Goal: Task Accomplishment & Management: Use online tool/utility

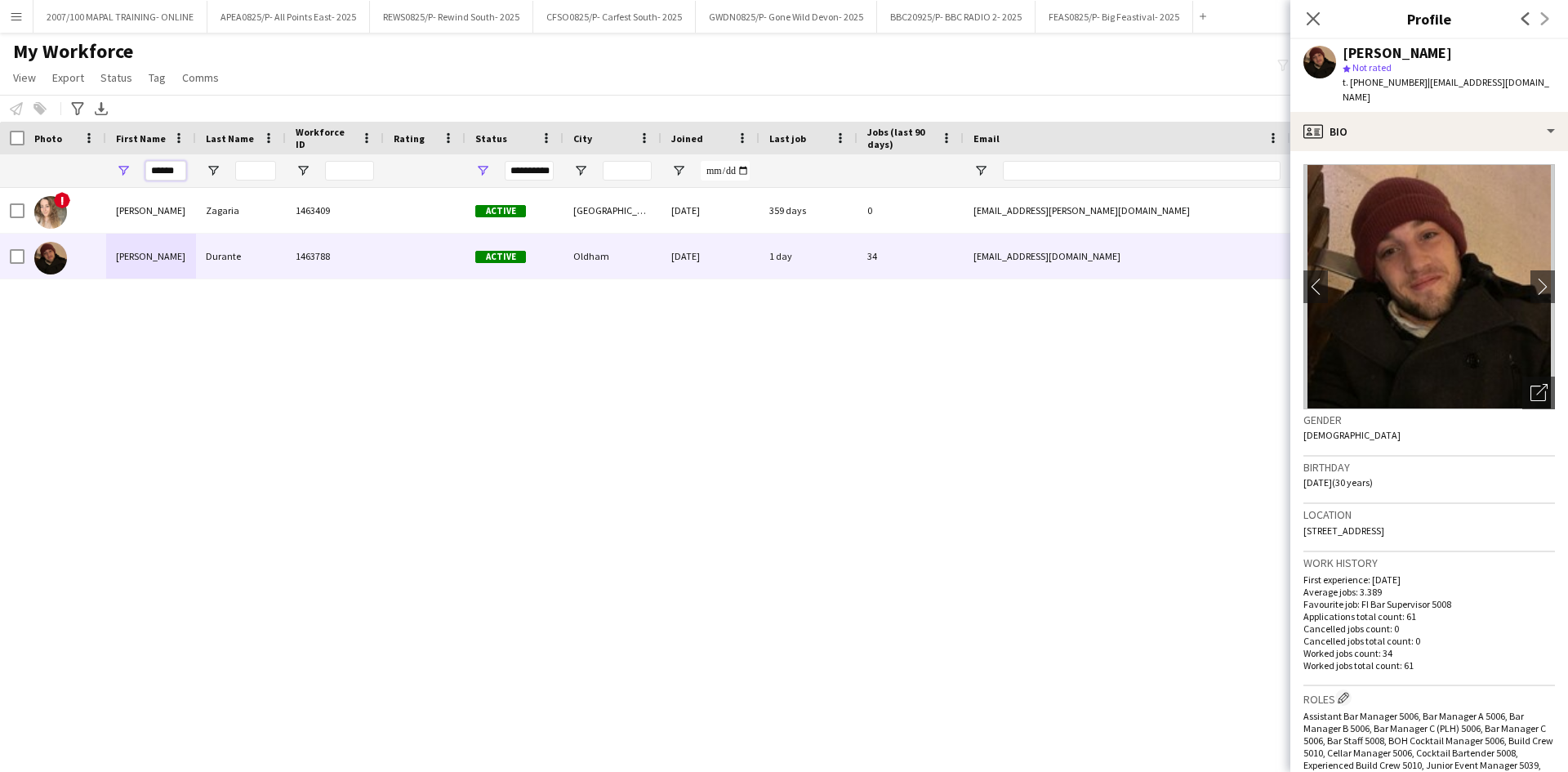
click at [160, 172] on input "******" at bounding box center [166, 170] width 41 height 19
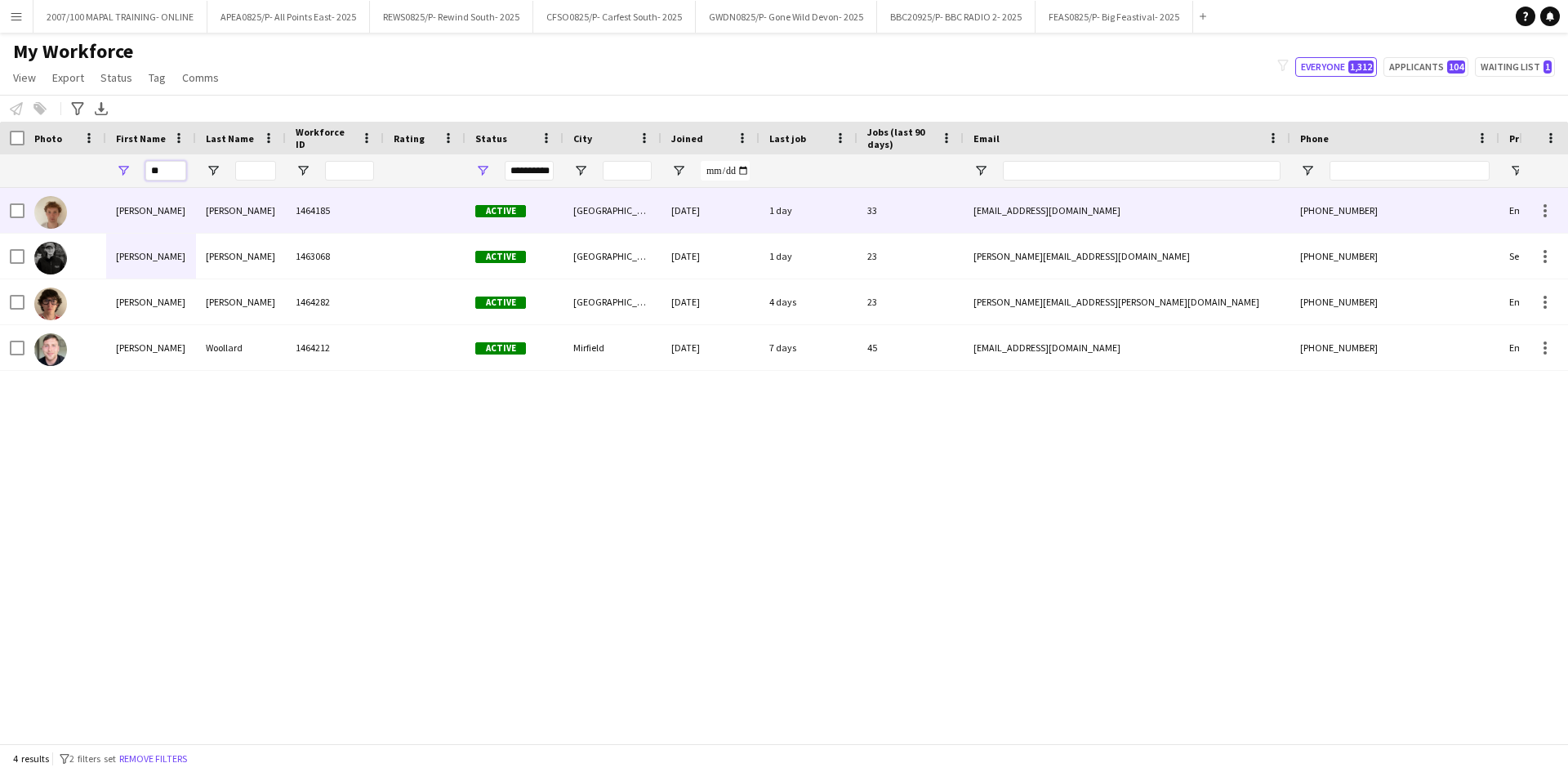
type input "*"
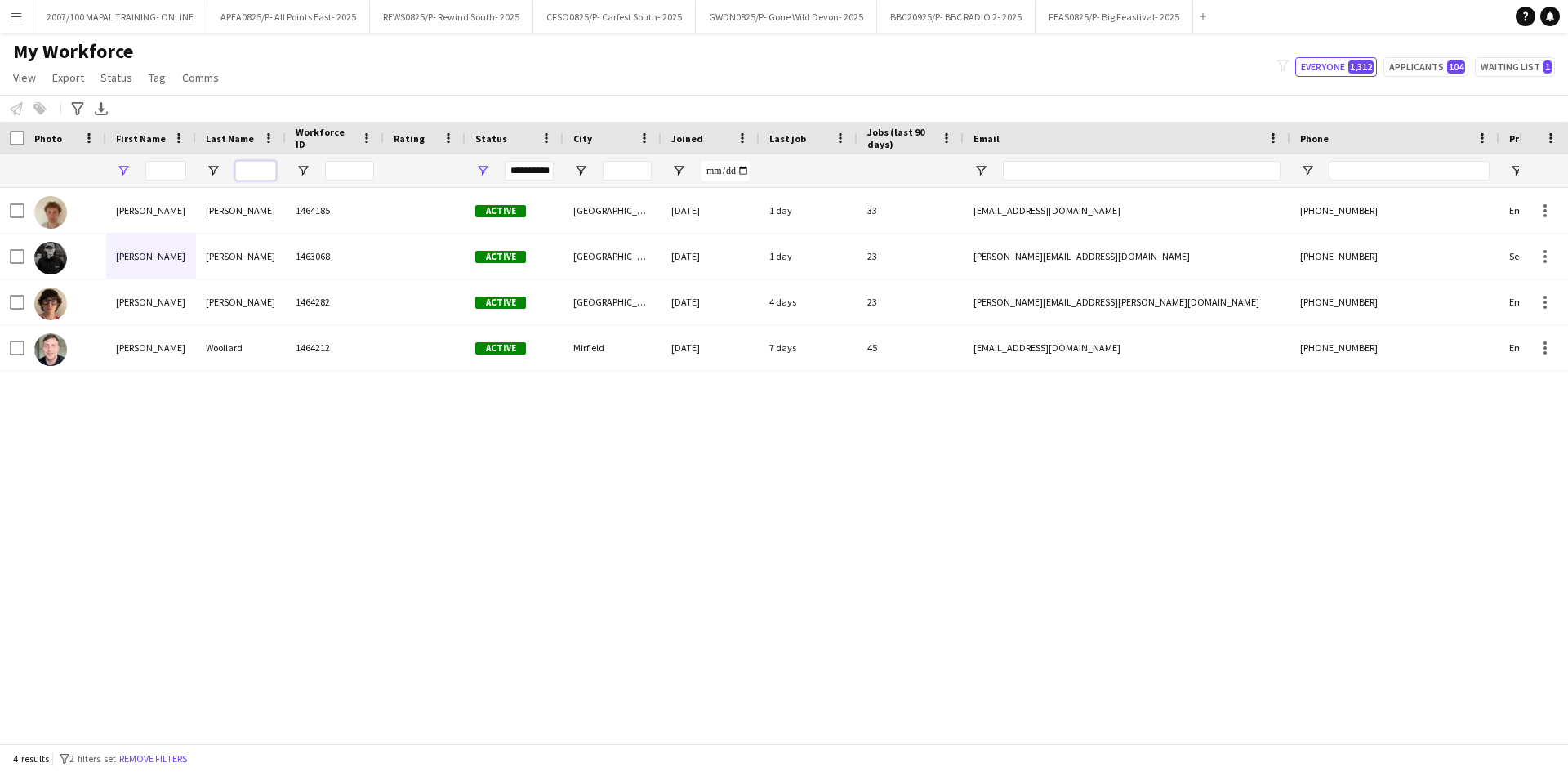
click at [258, 172] on input "Last Name Filter Input" at bounding box center [256, 170] width 41 height 19
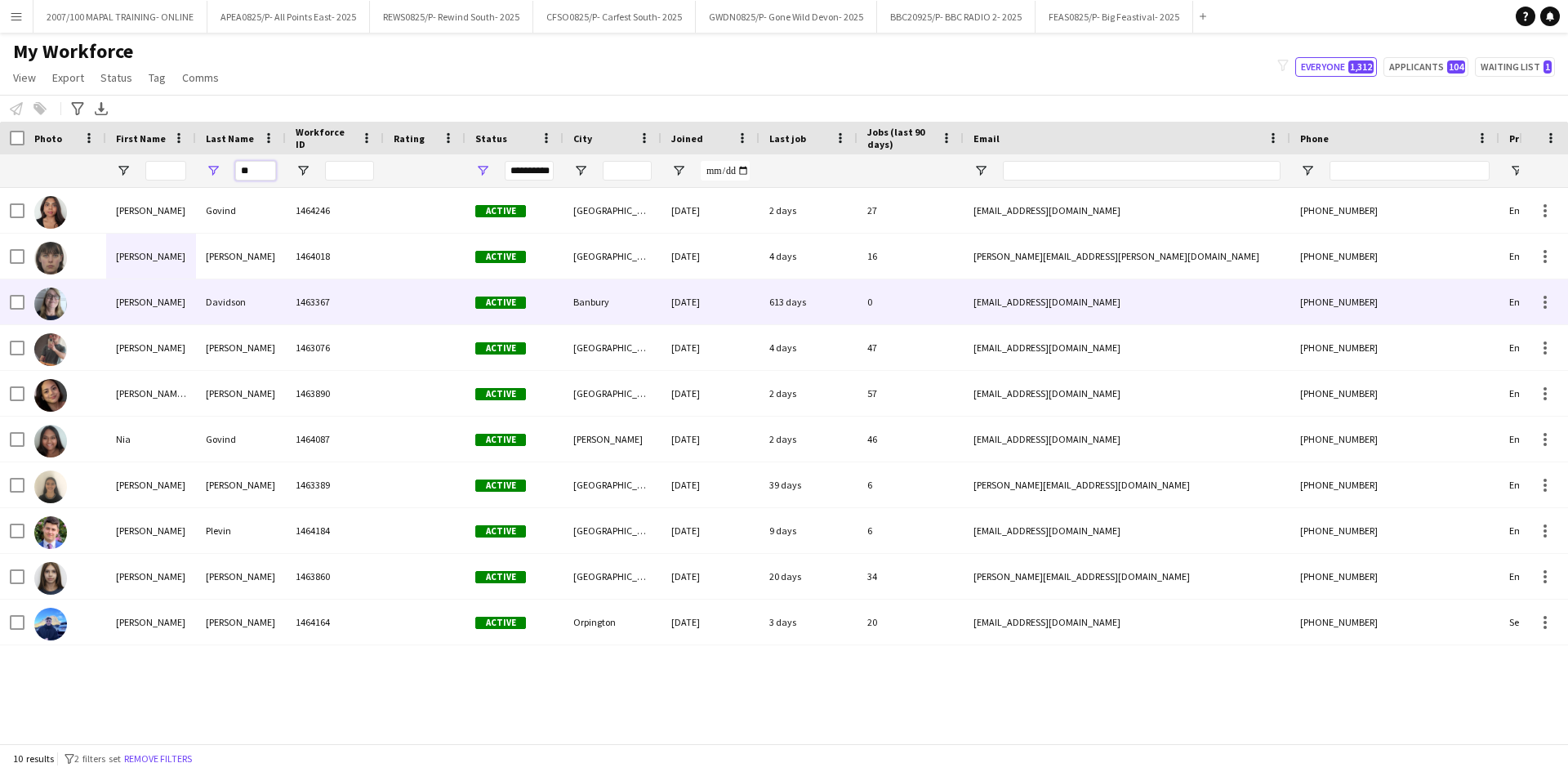
type input "*"
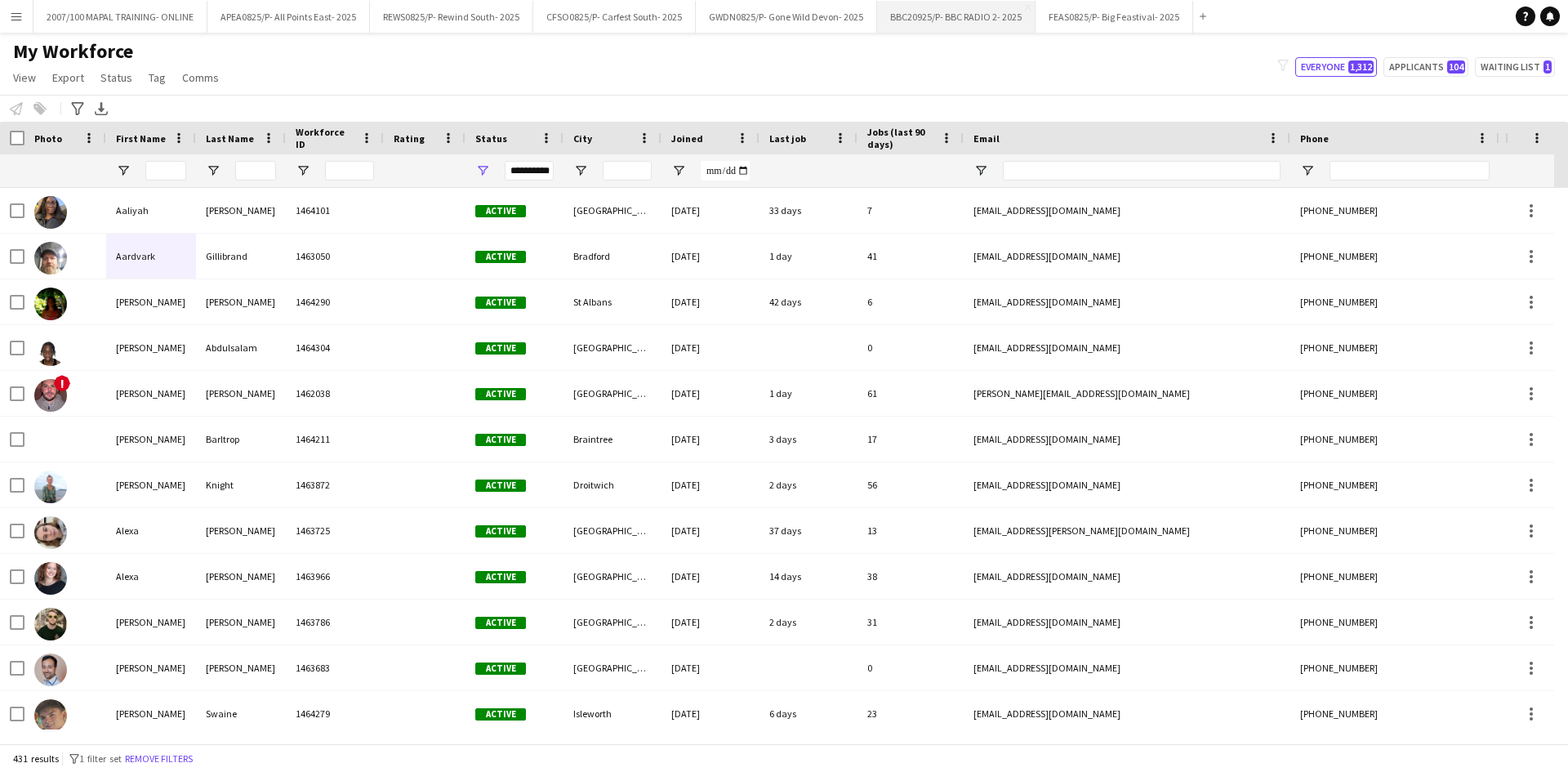
click at [936, 13] on button "BBC20925/P- BBC RADIO 2- 2025 Close" at bounding box center [957, 17] width 159 height 32
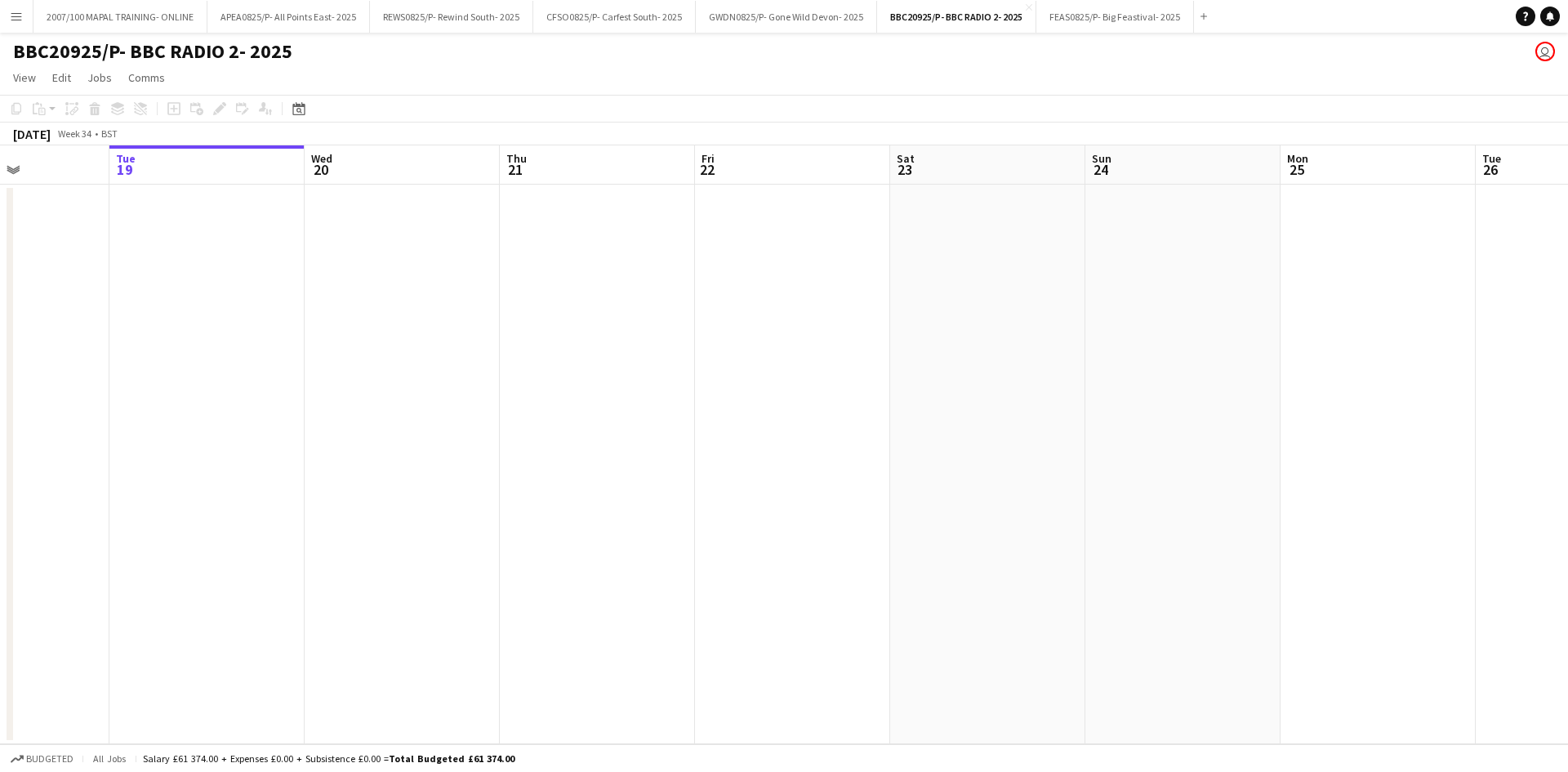
drag, startPoint x: 1008, startPoint y: 389, endPoint x: 874, endPoint y: 405, distance: 135.0
click at [888, 405] on app-calendar-viewport "Sat 16 Sun 17 Mon 18 Tue 19 Wed 20 Thu 21 Fri 22 Sat 23 Sun 24 Mon 25 Tue 26 We…" at bounding box center [784, 445] width 1568 height 599
drag, startPoint x: 1011, startPoint y: 385, endPoint x: 913, endPoint y: 383, distance: 98.0
click at [129, 529] on app-calendar-viewport "Sat 16 Sun 17 Mon 18 Tue 19 Wed 20 Thu 21 Fri 22 Sat 23 Sun 24 Mon 25 Tue 26 We…" at bounding box center [784, 445] width 1568 height 599
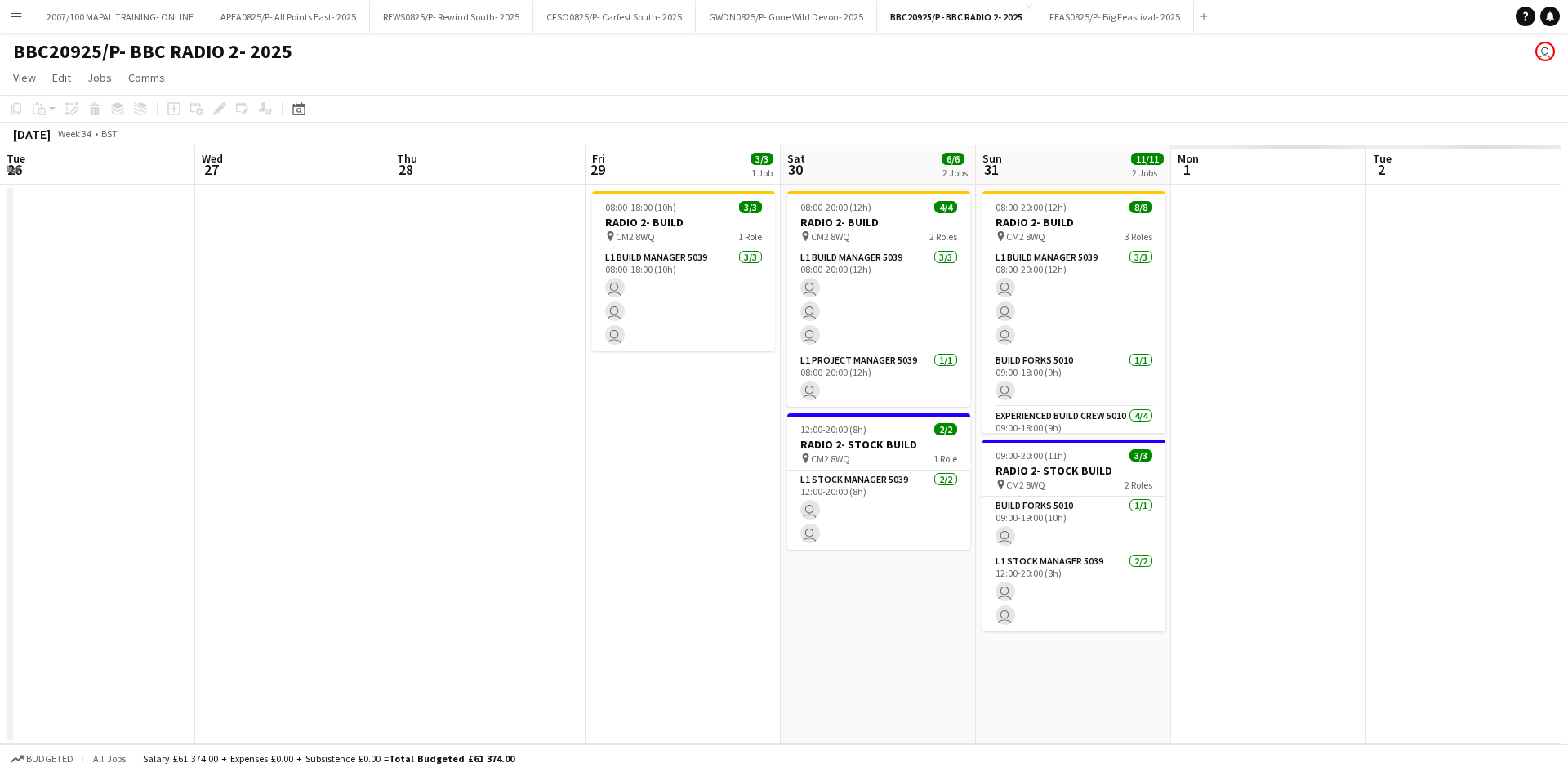
click at [0, 533] on app-calendar-viewport "Thu 21 Fri 22 Sat 23 Sun 24 Mon 25 Tue 26 Wed 27 Thu 28 Fri 29 3/3 1 Job Sat 30…" at bounding box center [784, 445] width 1568 height 599
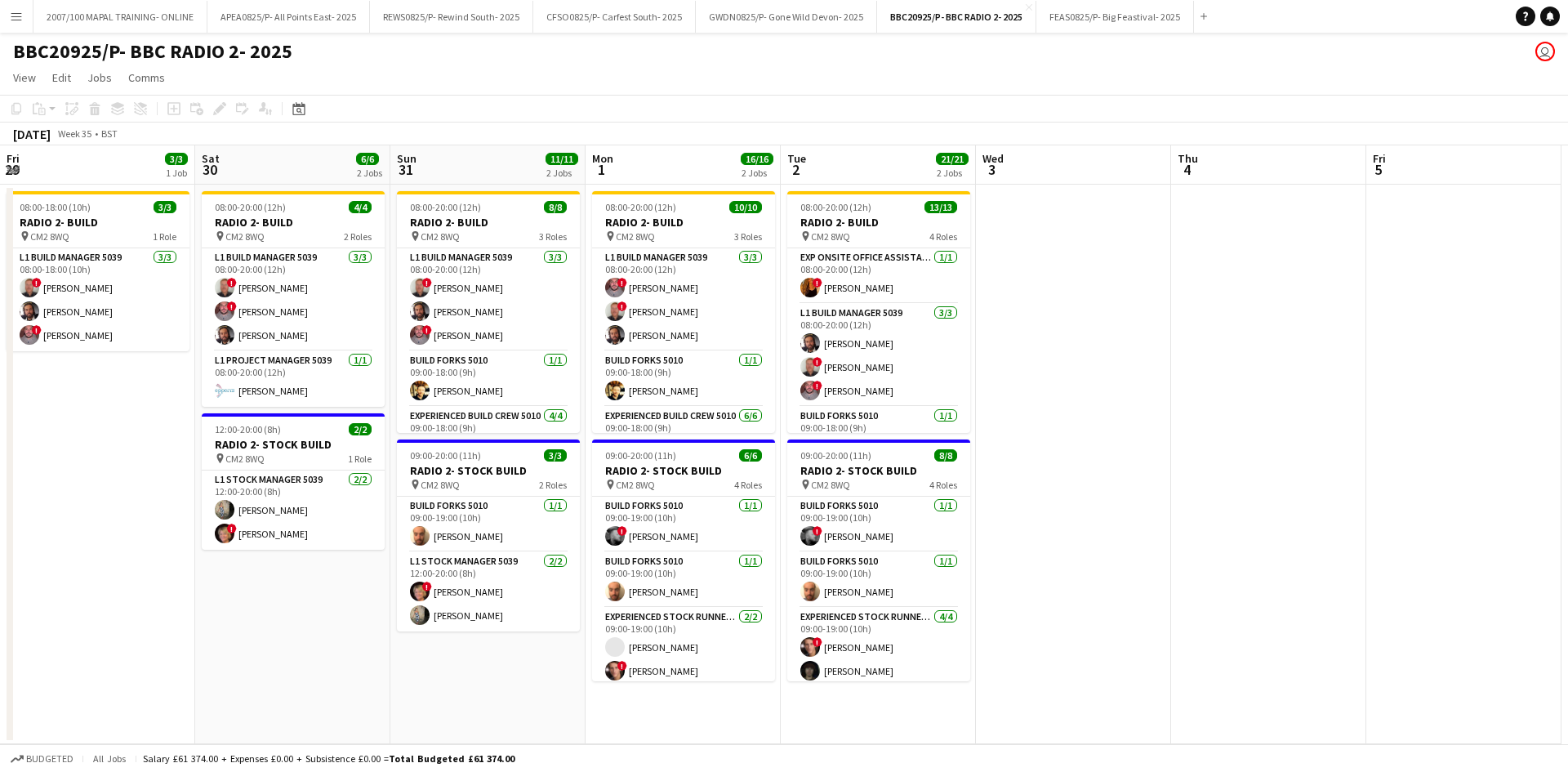
drag, startPoint x: 1053, startPoint y: 410, endPoint x: 237, endPoint y: 461, distance: 817.6
click at [0, 504] on app-calendar-viewport "Sun 24 Mon 25 Tue 26 Wed 27 Thu 28 Fri 29 3/3 1 Job Sat 30 6/6 2 Jobs Sun 31 11…" at bounding box center [784, 445] width 1568 height 599
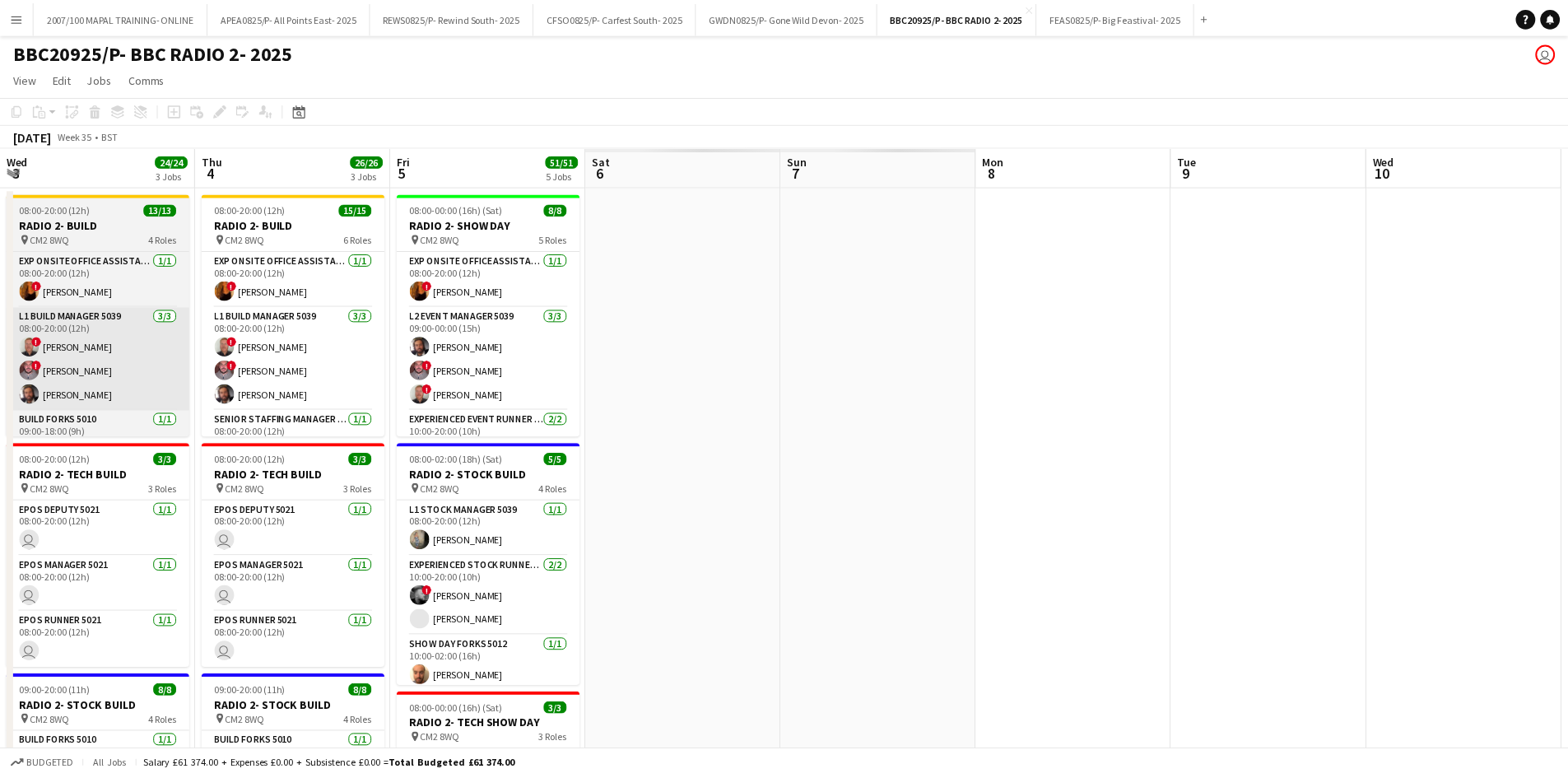
scroll to position [0, 399]
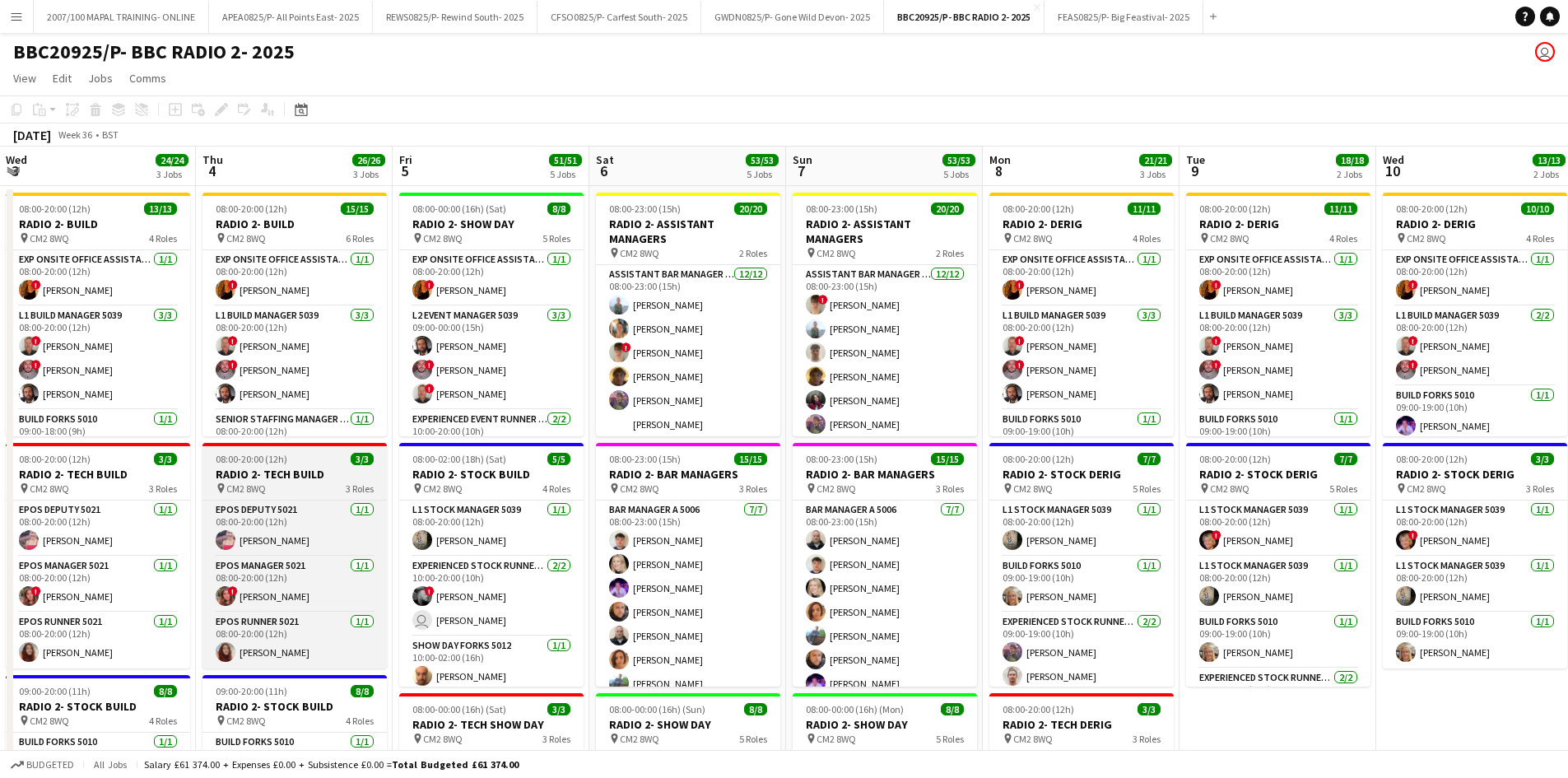
drag, startPoint x: 861, startPoint y: 460, endPoint x: 274, endPoint y: 496, distance: 588.1
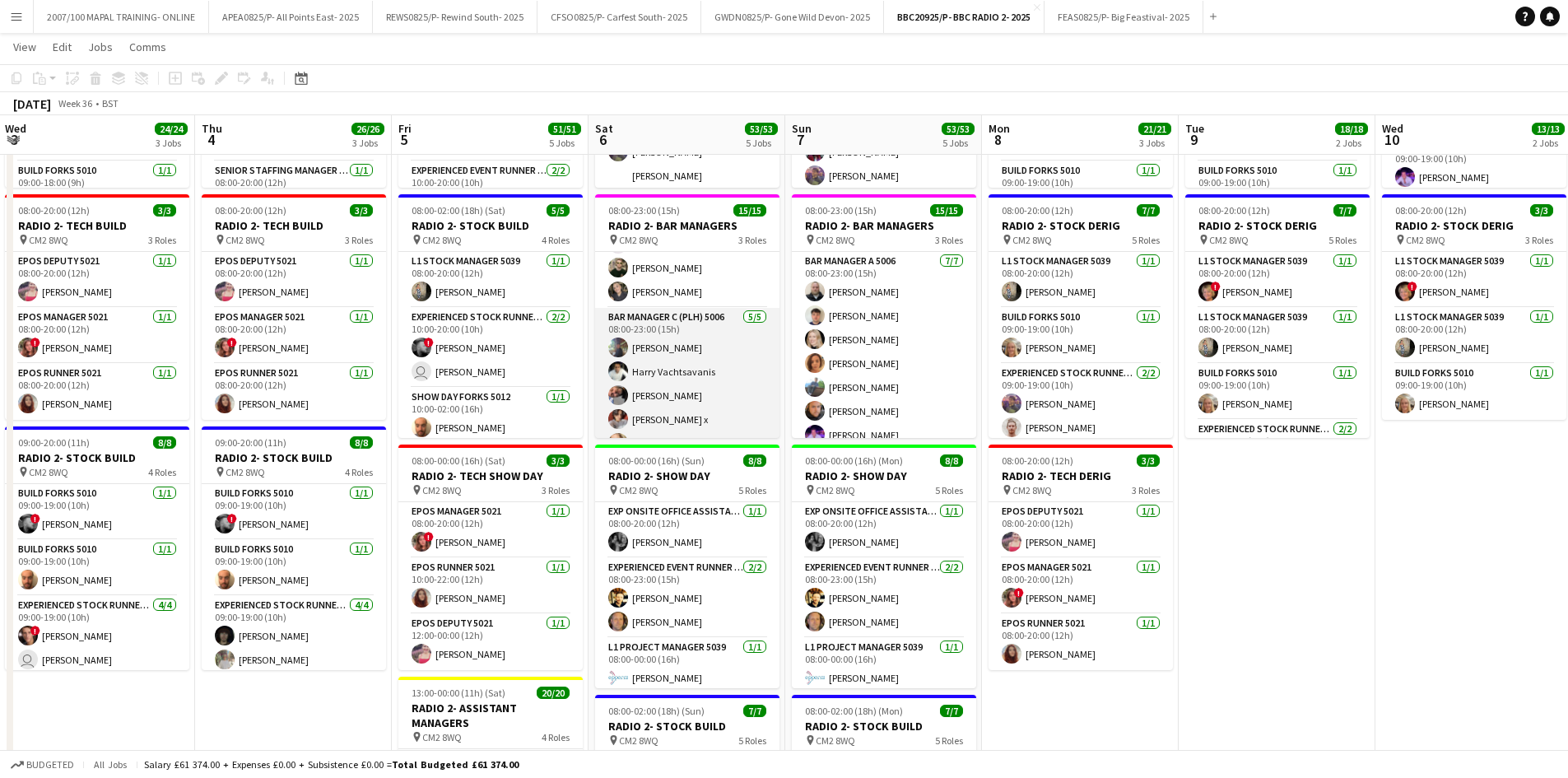
scroll to position [269, 0]
click at [679, 350] on app-card-role "Bar Manager C (PLH) 5006 [DATE] 08:00-23:00 (15h) [PERSON_NAME] [PERSON_NAME] […" at bounding box center [687, 362] width 184 height 151
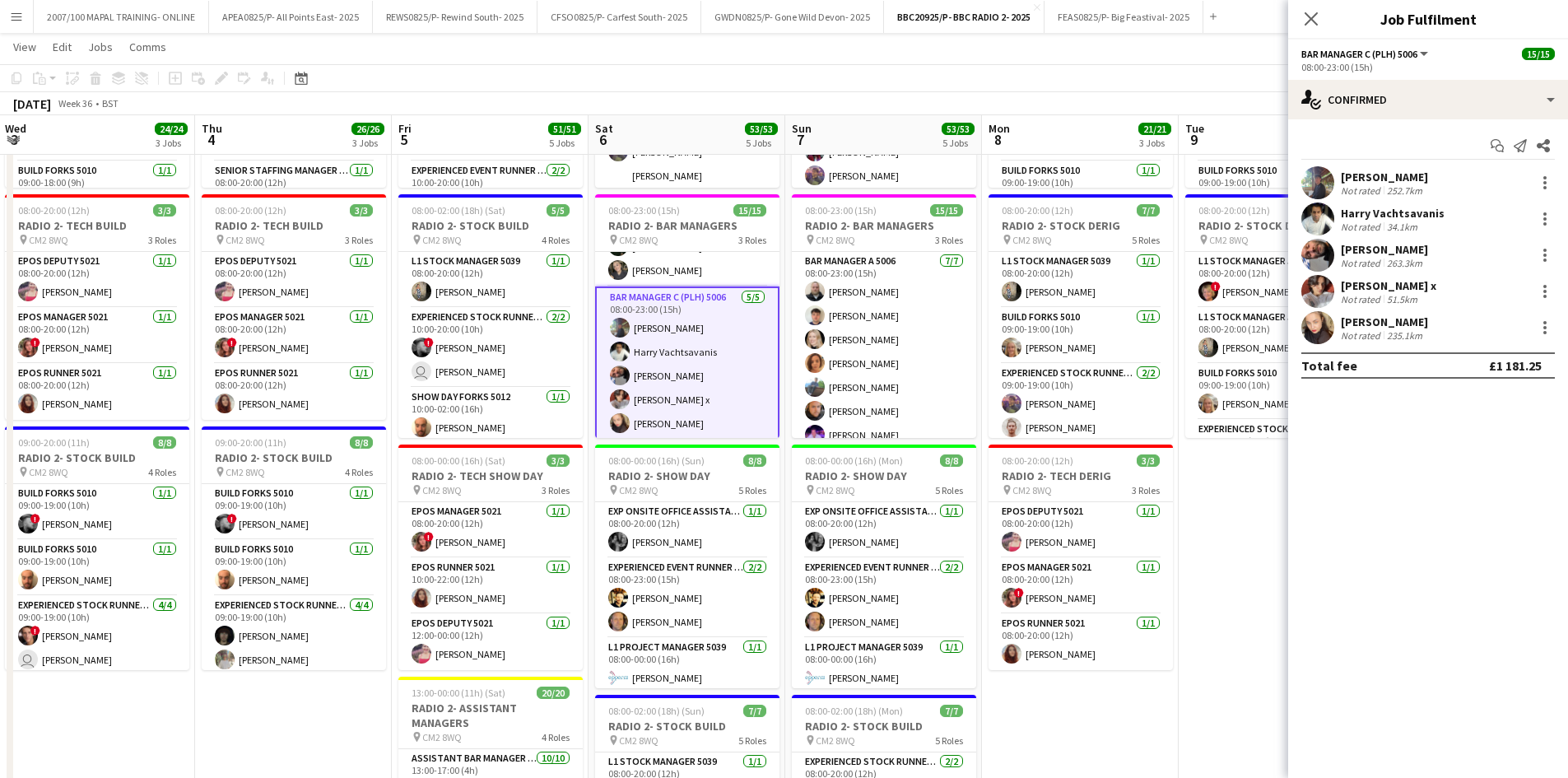
click at [1403, 217] on div "Ηarry Vachtsavanis" at bounding box center [1393, 213] width 104 height 15
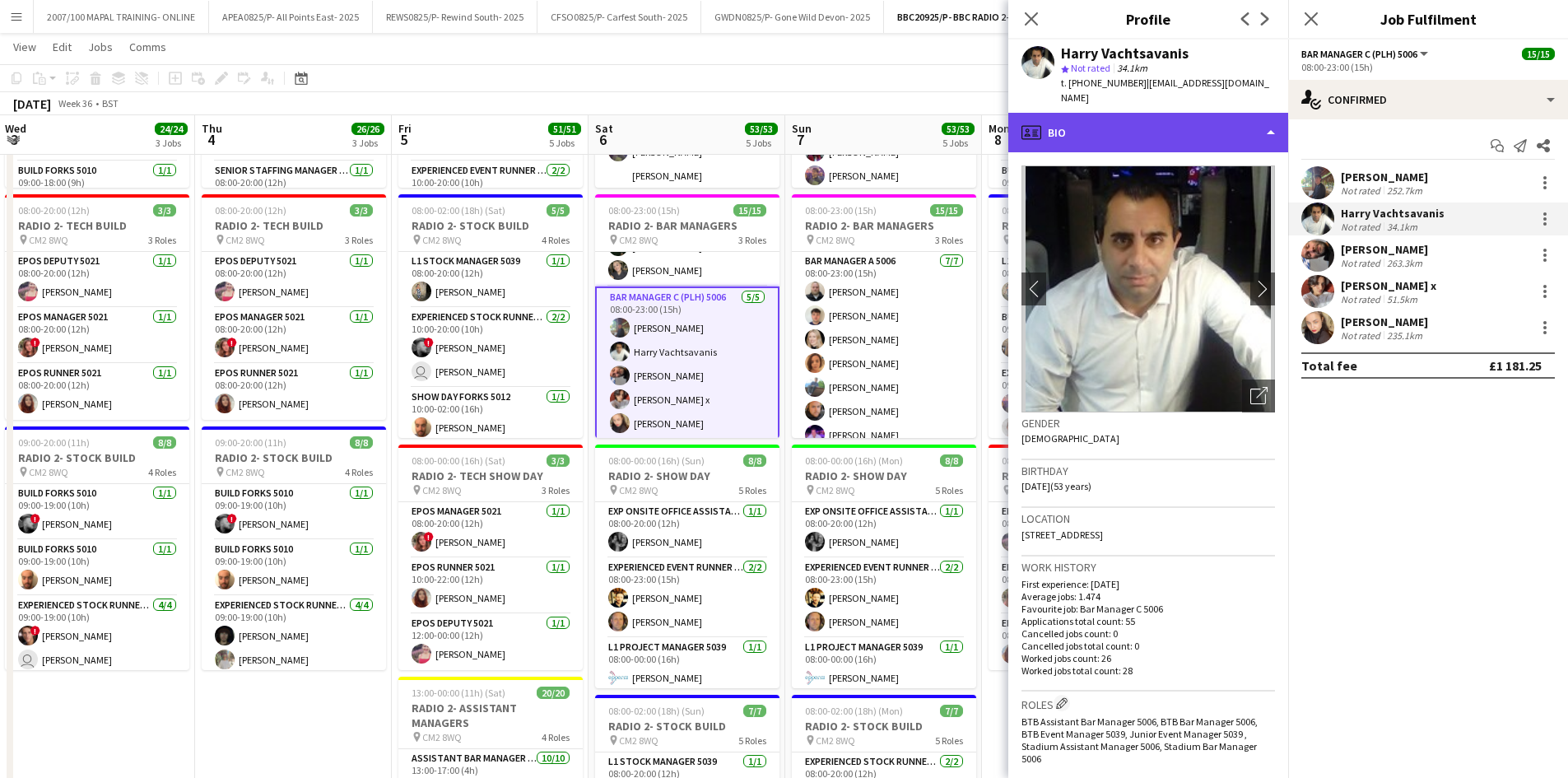
click at [1164, 122] on div "profile Bio" at bounding box center [1148, 132] width 280 height 39
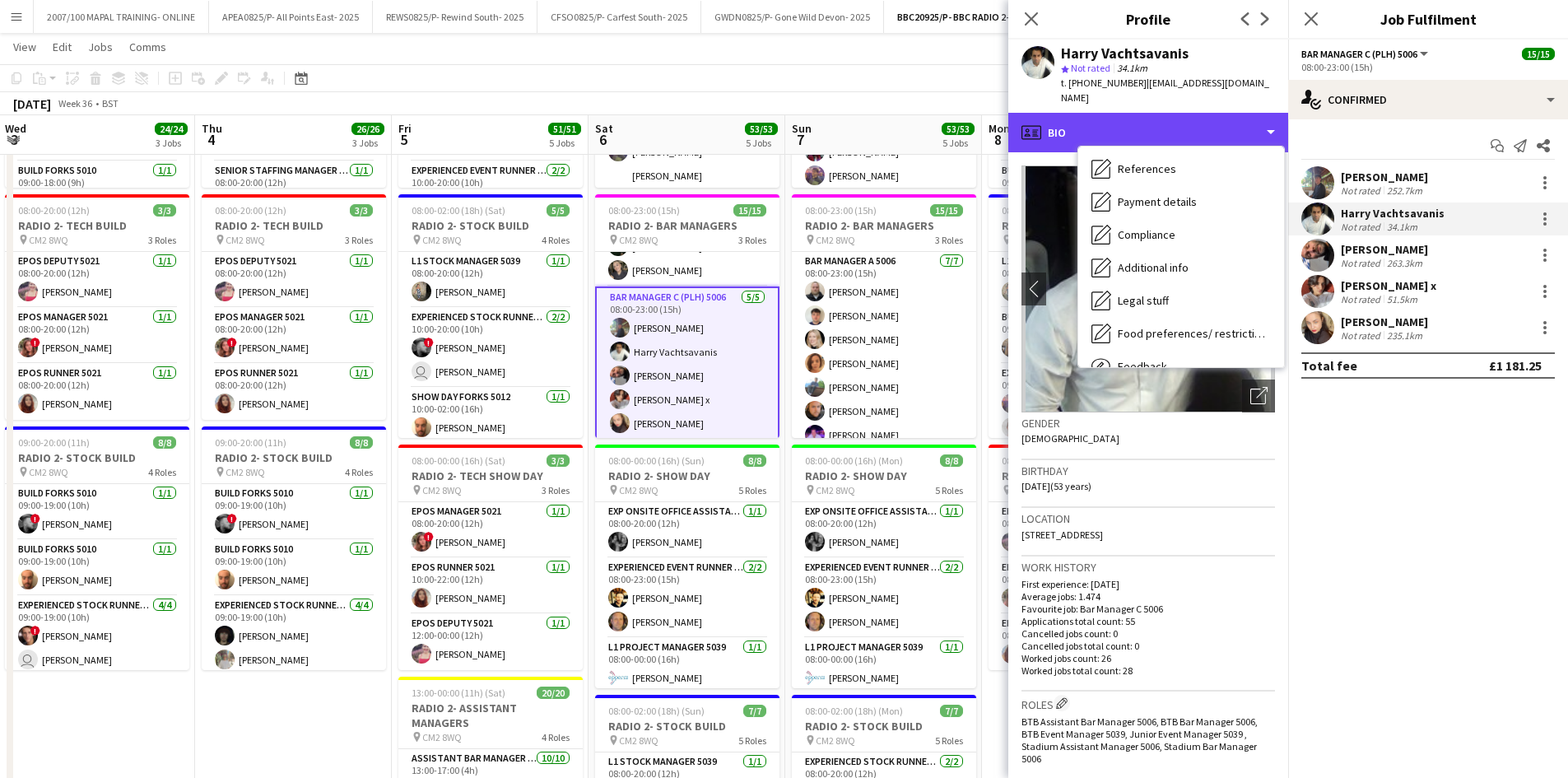
scroll to position [139, 0]
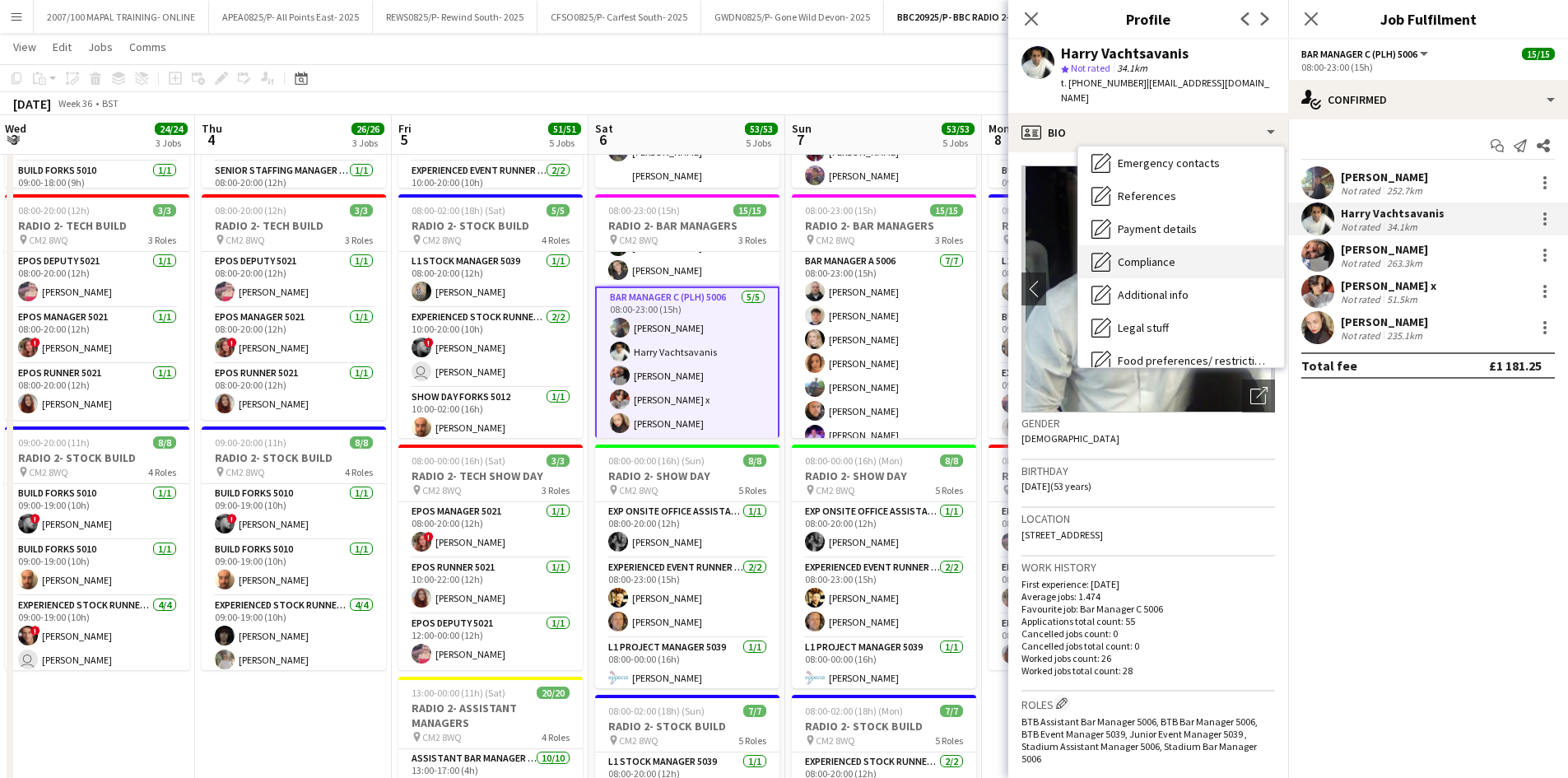
click at [1165, 256] on div "Compliance Compliance" at bounding box center [1181, 261] width 206 height 33
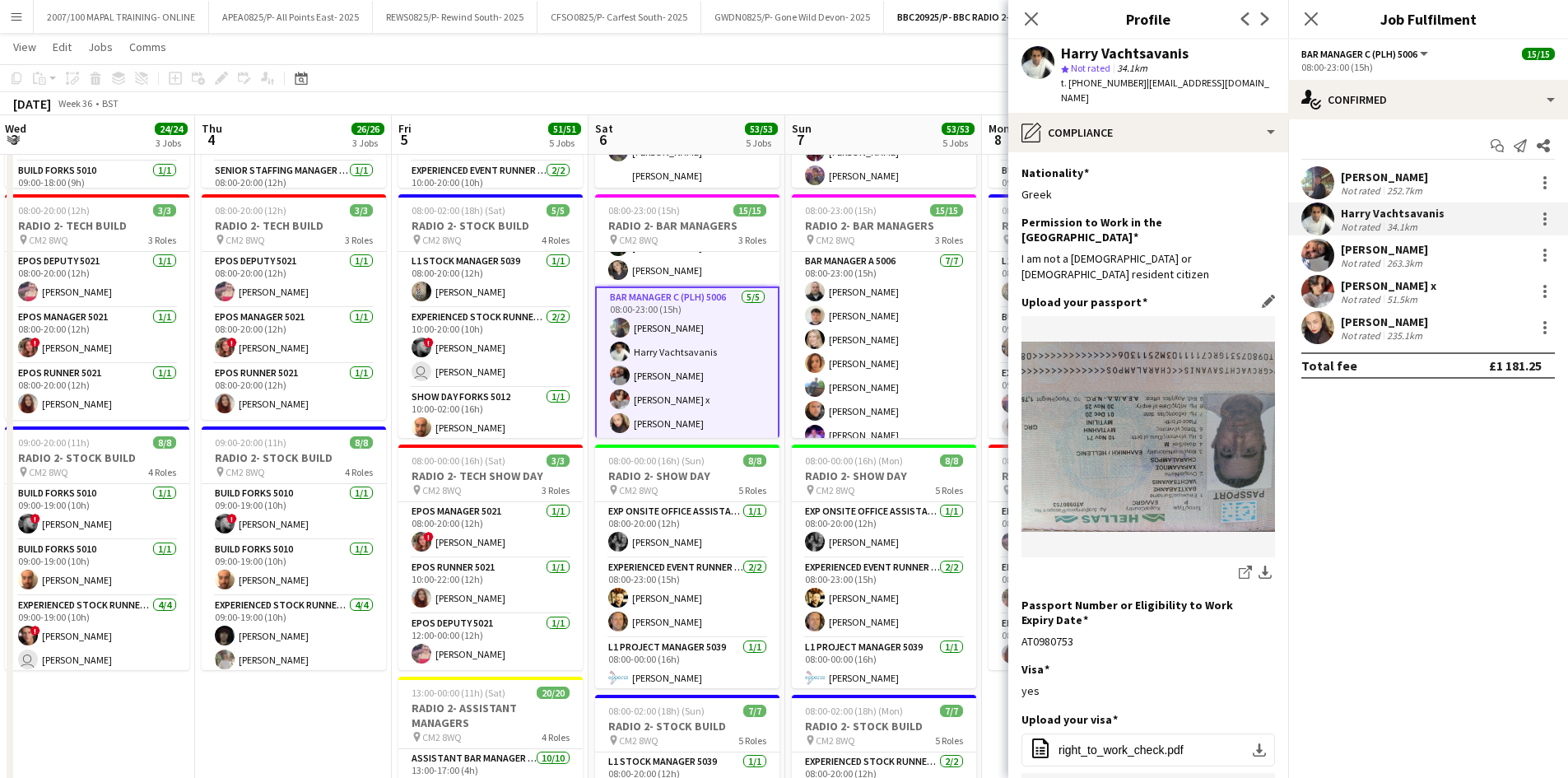
click at [1157, 359] on img at bounding box center [1148, 437] width 253 height 191
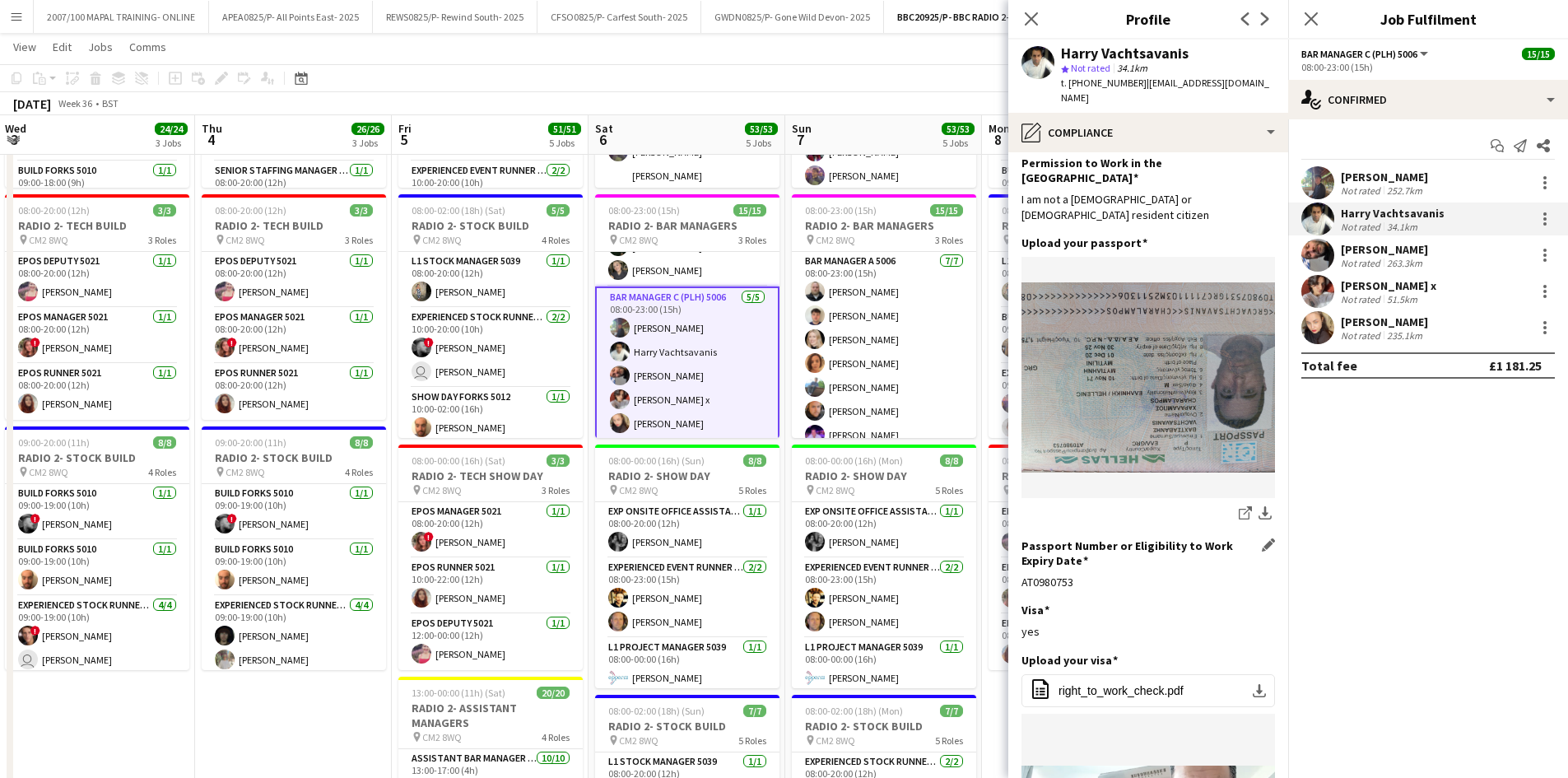
scroll to position [83, 0]
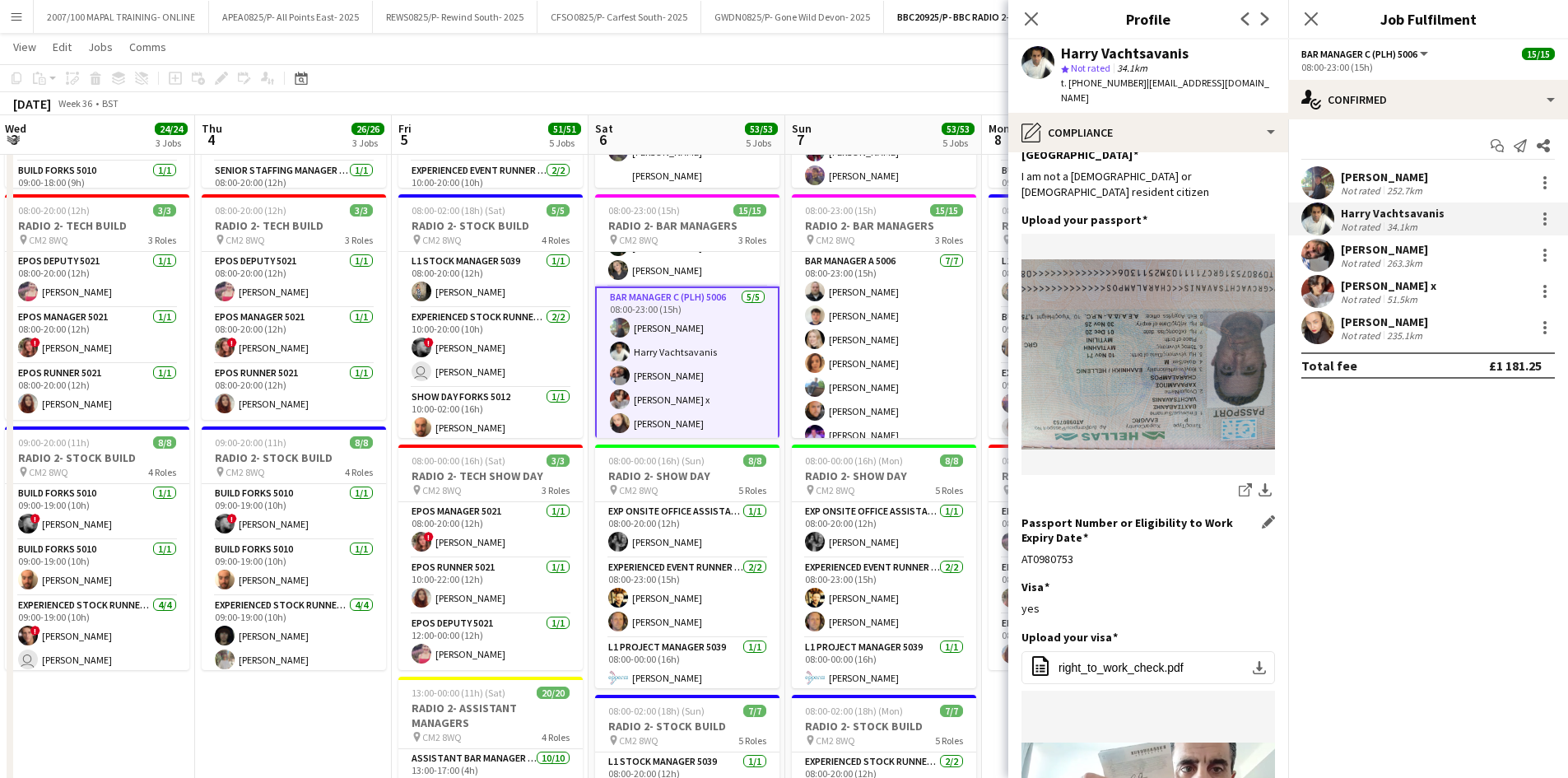
drag, startPoint x: 1079, startPoint y: 514, endPoint x: 1022, endPoint y: 509, distance: 57.2
click at [1022, 552] on div "AT0980753" at bounding box center [1148, 559] width 253 height 15
copy div "AT0980753"
click at [1259, 484] on app-icon "download-bottom" at bounding box center [1265, 492] width 13 height 16
click at [5, 28] on button "Menu" at bounding box center [16, 16] width 33 height 33
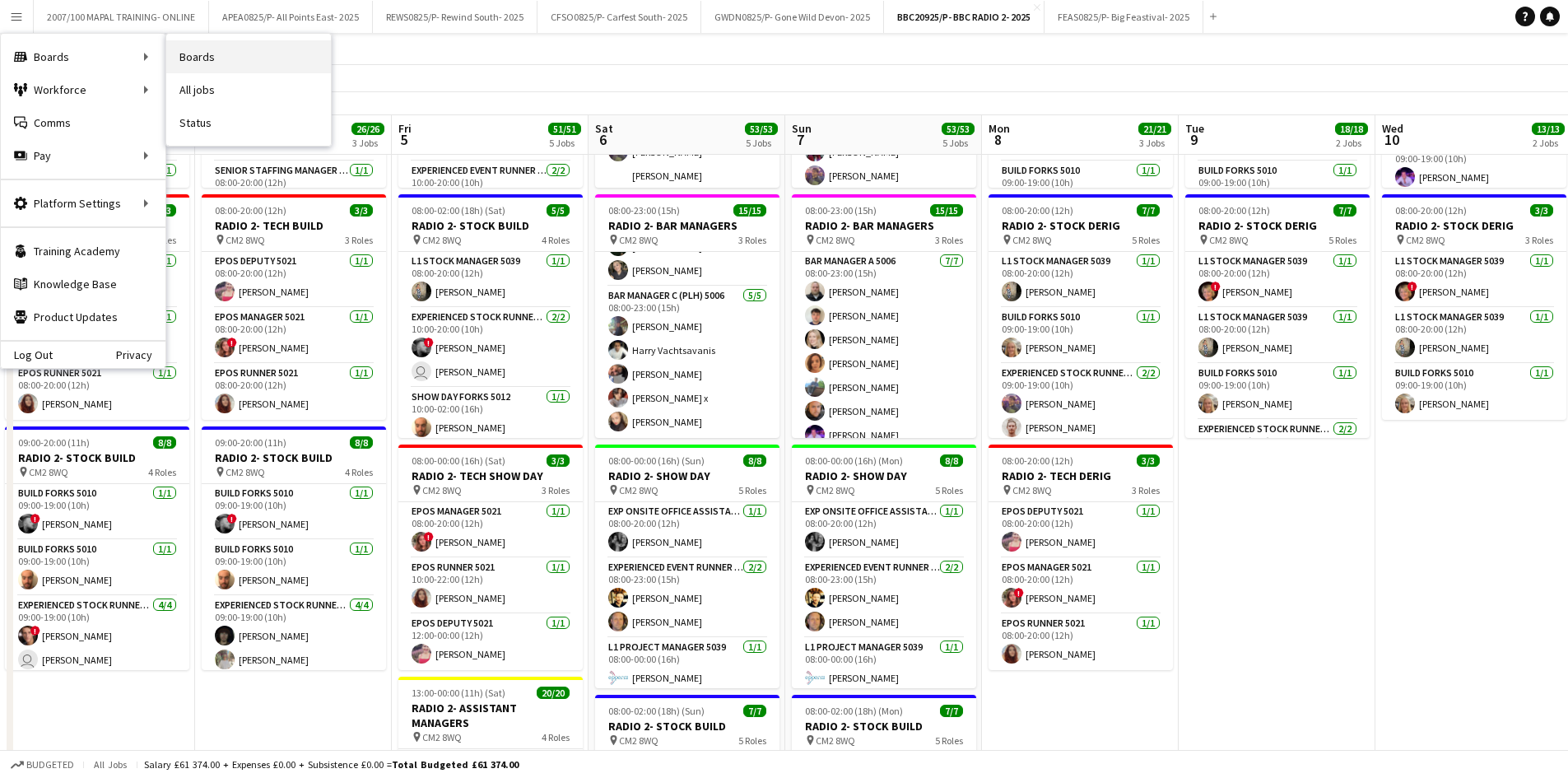
click at [172, 53] on link "Boards" at bounding box center [248, 56] width 164 height 33
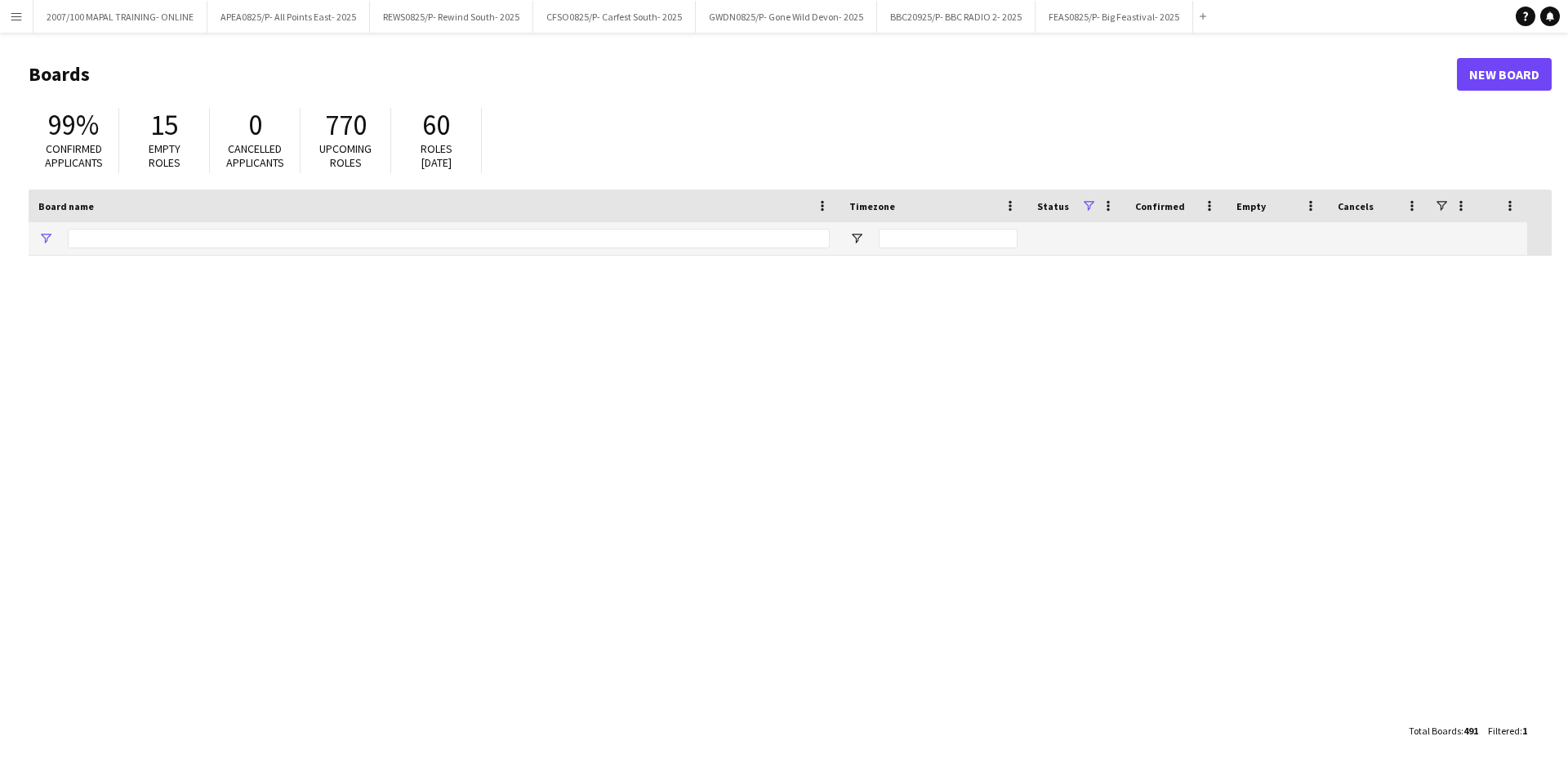
type input "***"
click at [11, 4] on button "Menu" at bounding box center [16, 16] width 33 height 33
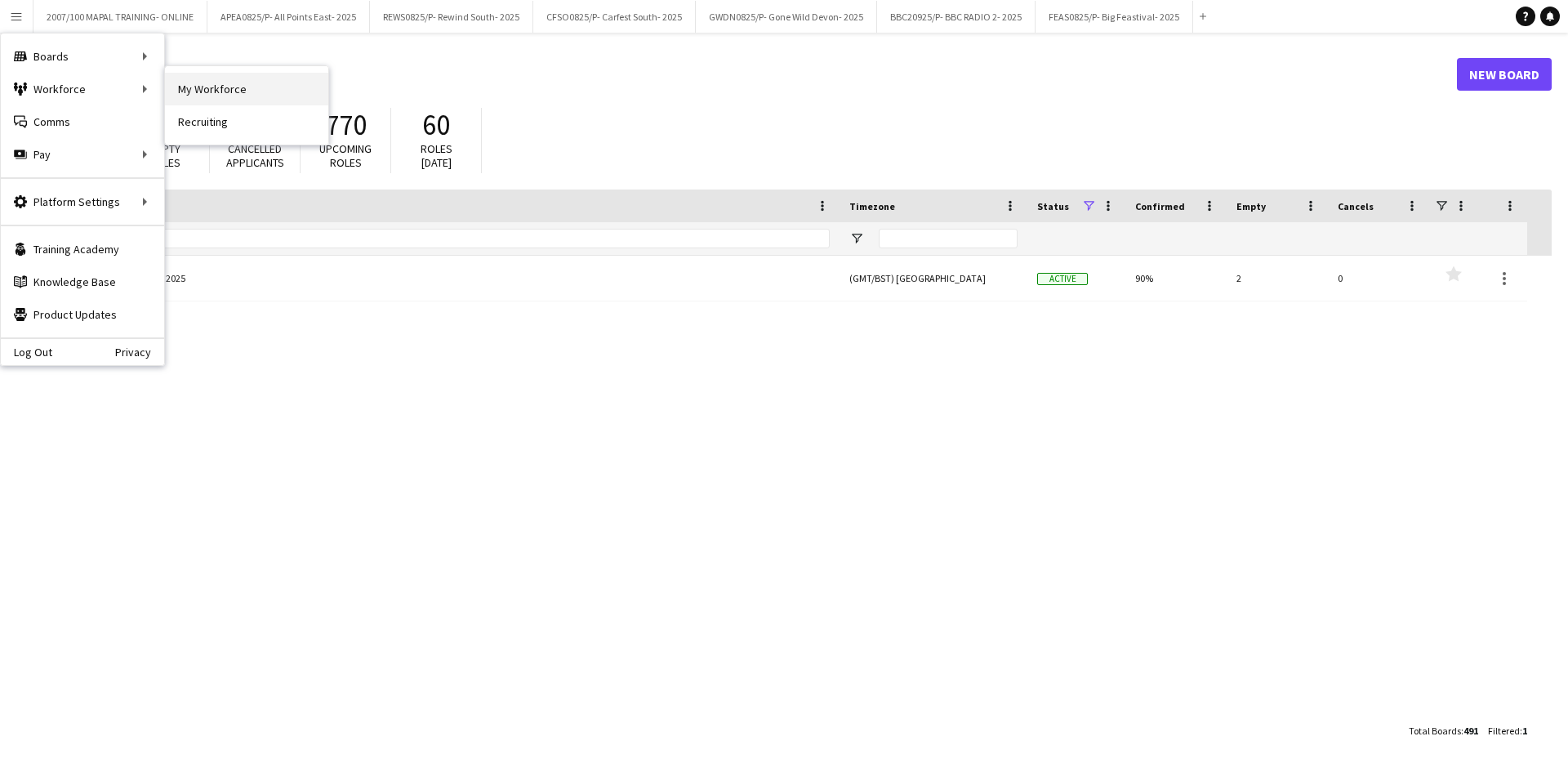
click at [205, 84] on link "My Workforce" at bounding box center [246, 88] width 163 height 33
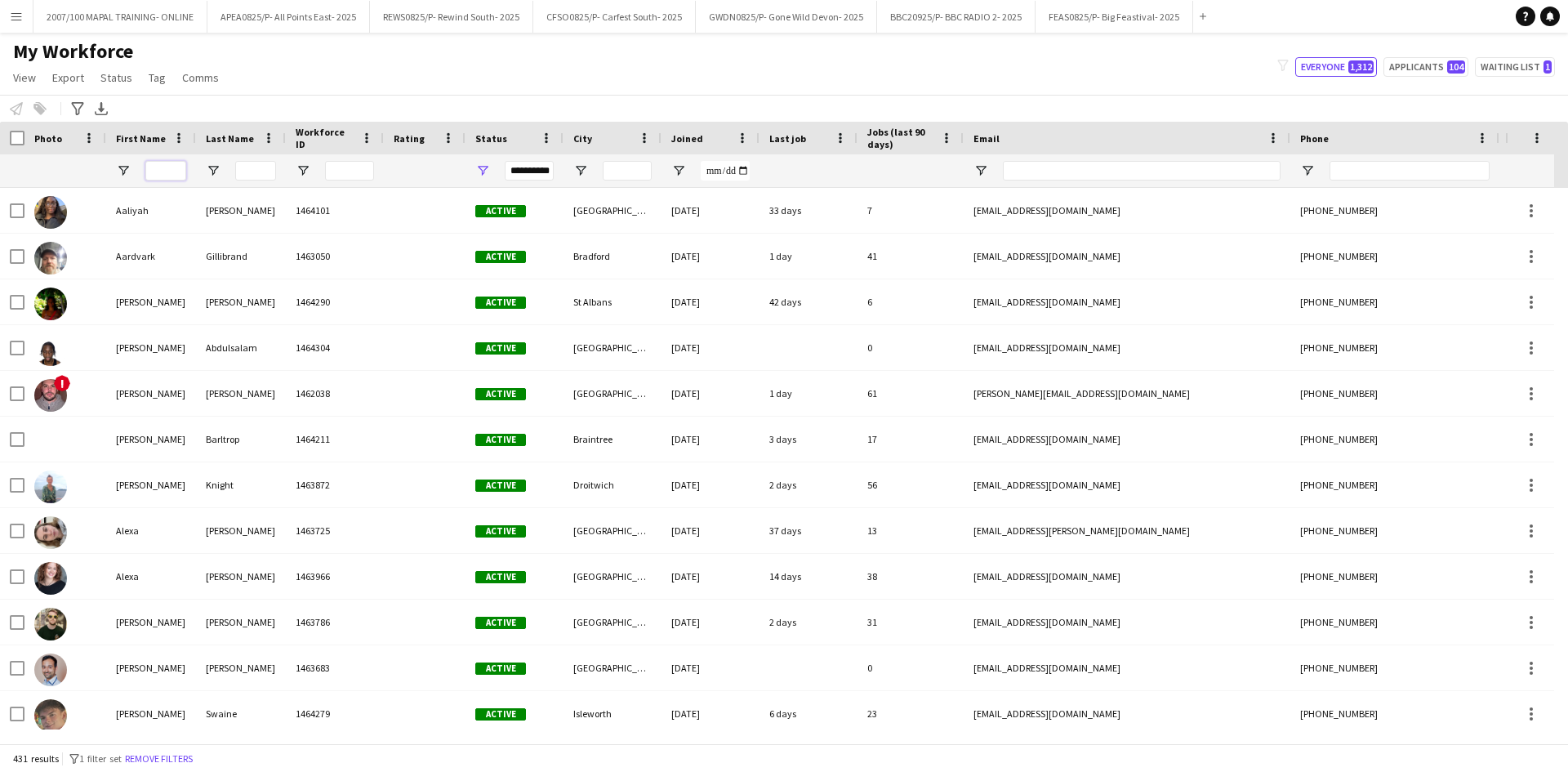
click at [178, 169] on input "First Name Filter Input" at bounding box center [166, 170] width 41 height 19
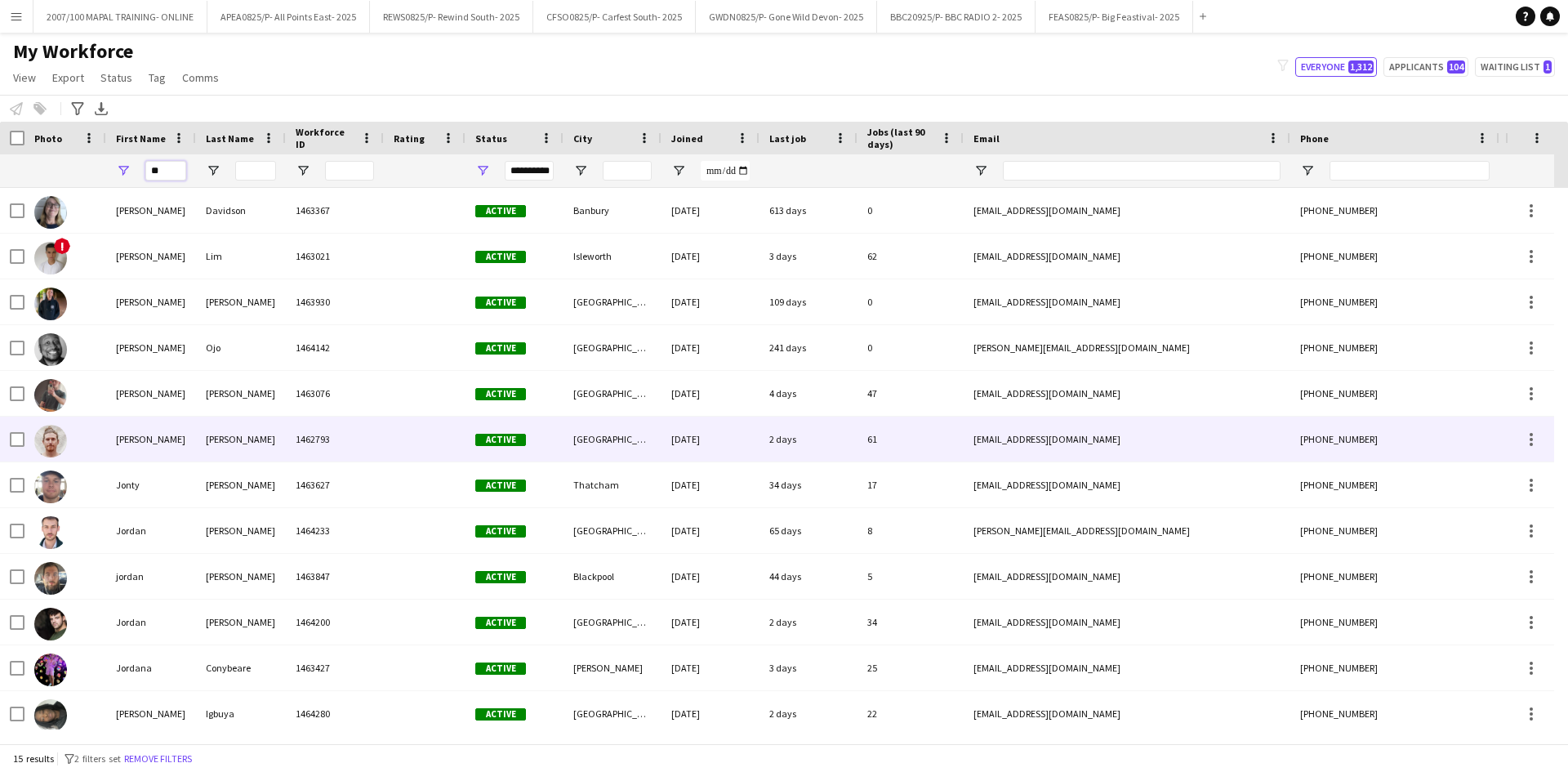
type input "**"
click at [304, 431] on div "1462793" at bounding box center [334, 438] width 98 height 45
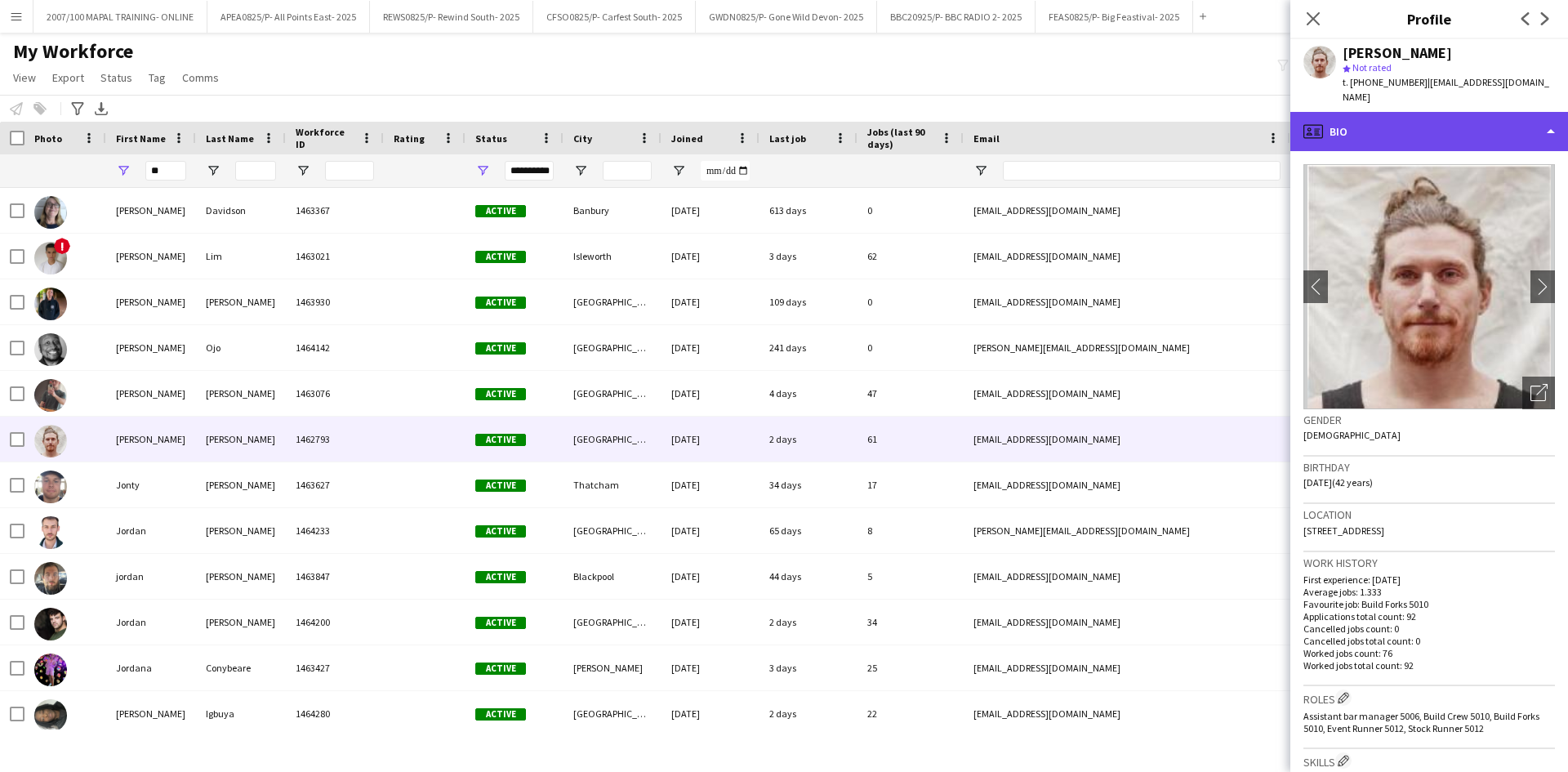
click at [1467, 115] on div "profile Bio" at bounding box center [1429, 131] width 278 height 39
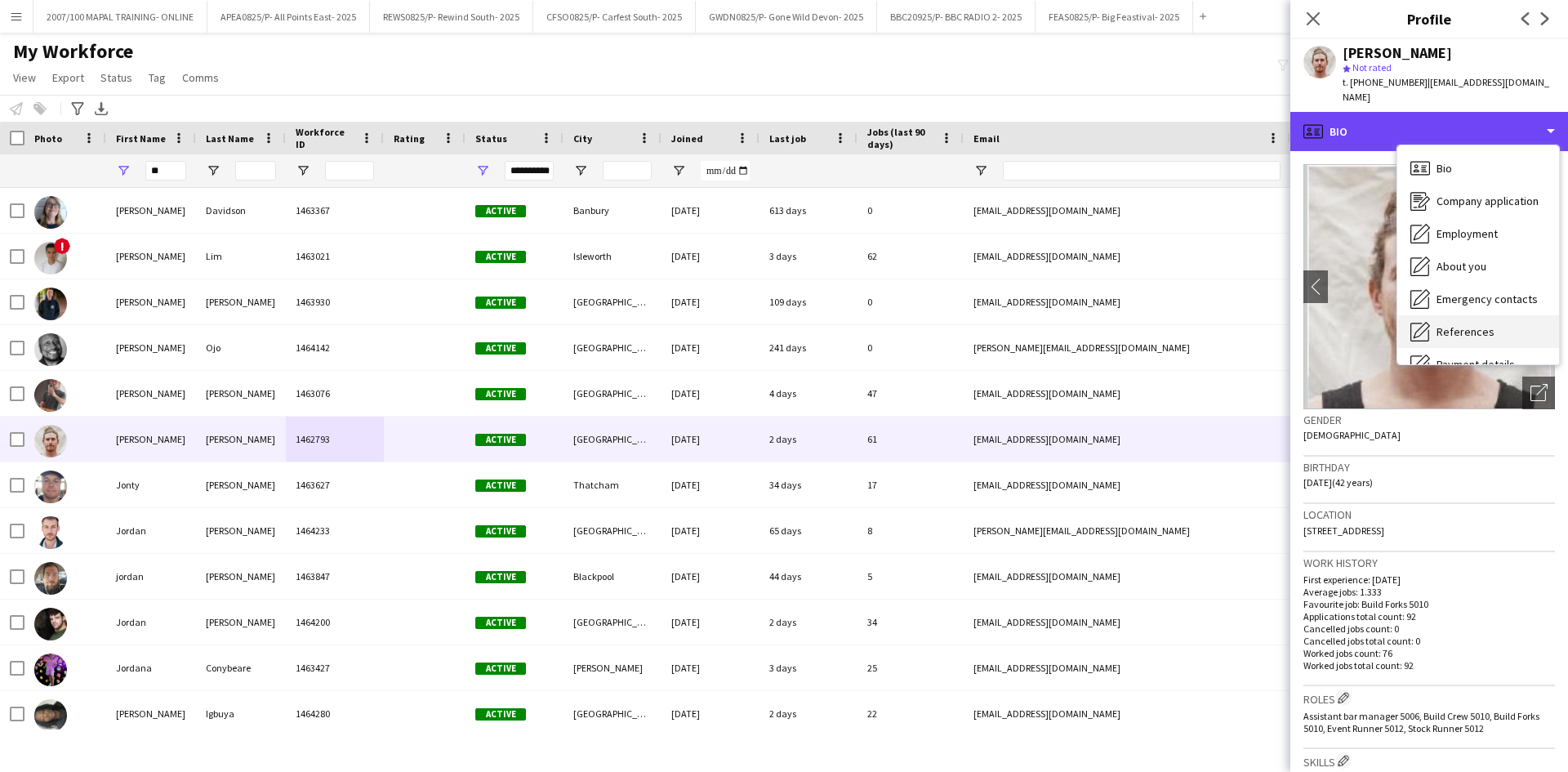
scroll to position [82, 0]
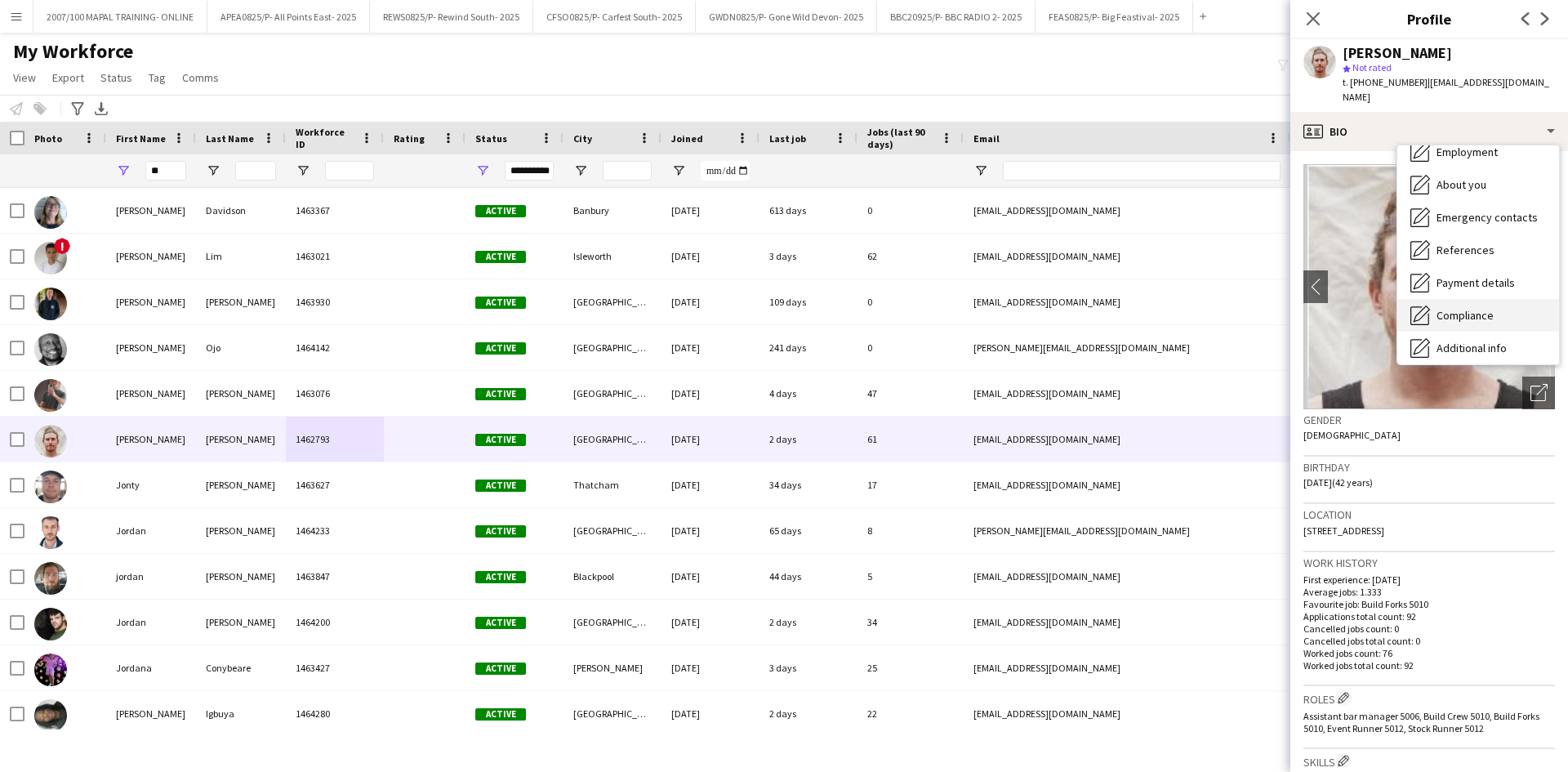
click at [1481, 308] on span "Compliance" at bounding box center [1465, 315] width 57 height 15
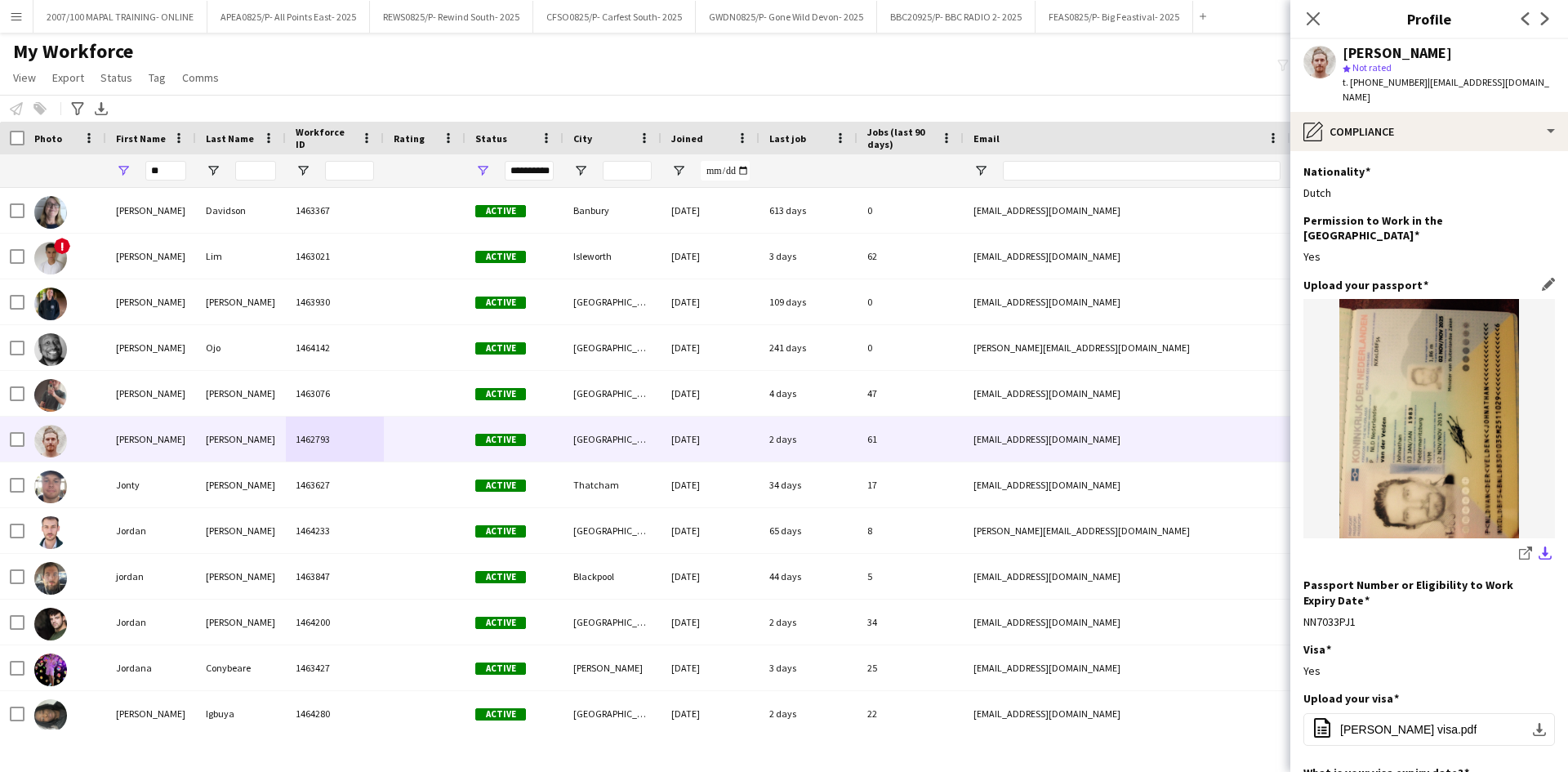
click at [1539, 547] on app-icon "download-bottom" at bounding box center [1545, 555] width 13 height 16
